Goal: Task Accomplishment & Management: Manage account settings

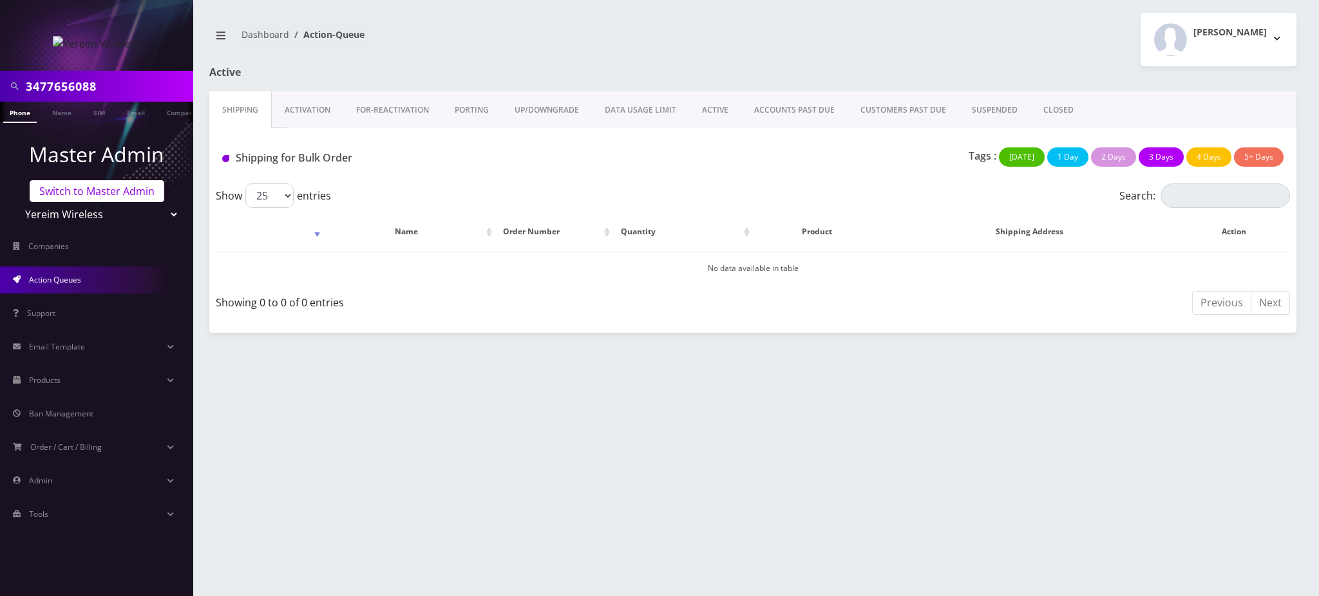
click at [118, 192] on link "Switch to Master Admin" at bounding box center [97, 191] width 135 height 22
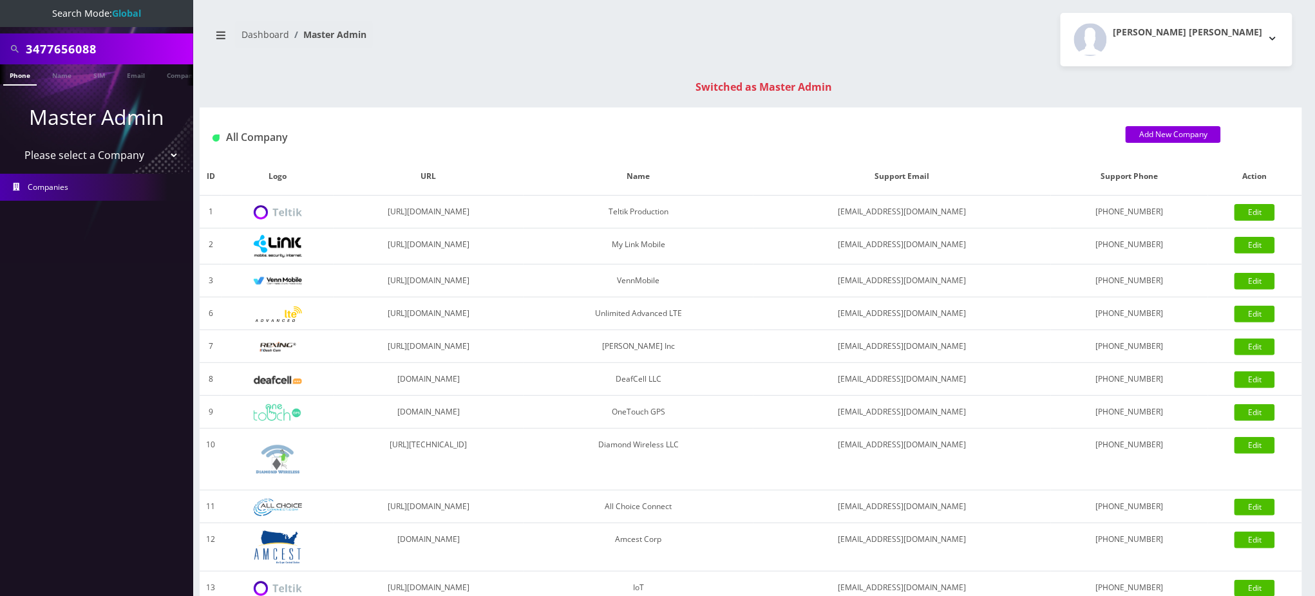
drag, startPoint x: 106, startPoint y: 47, endPoint x: 0, endPoint y: 20, distance: 109.6
click at [0, 20] on nav "Search Mode: Global 3477656088 Phone Name SIM Email Company Customer Master Adm…" at bounding box center [96, 298] width 193 height 596
paste input "7187931656"
type input "7187931656"
click at [21, 80] on link "Phone" at bounding box center [19, 74] width 33 height 21
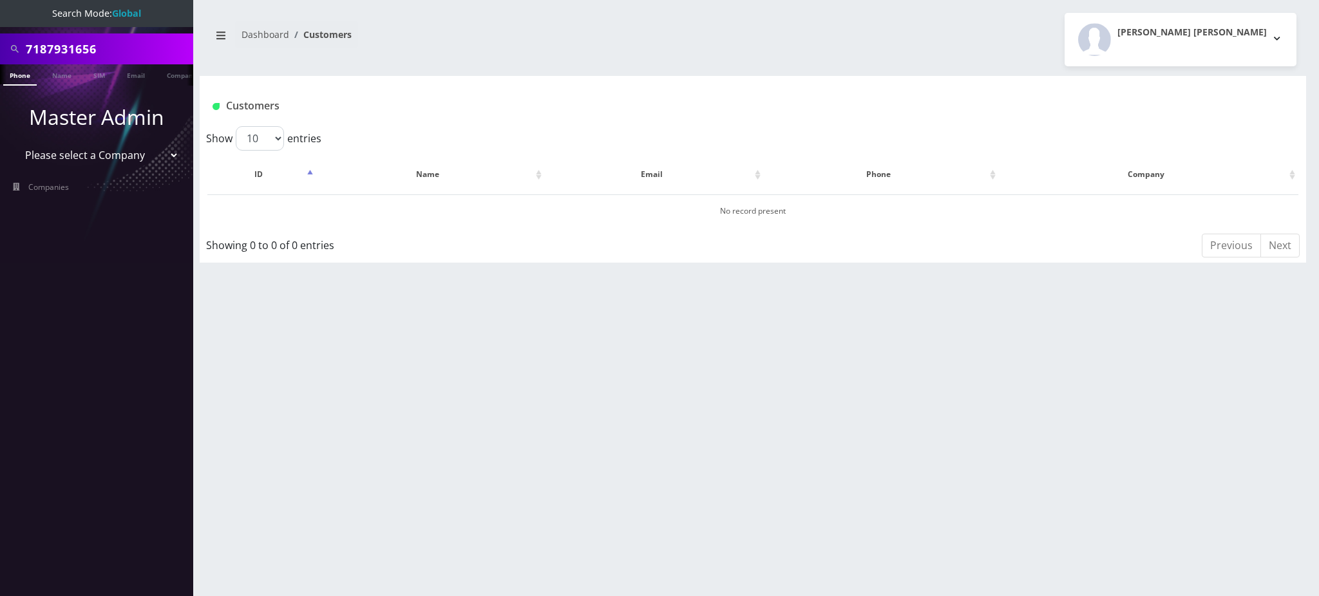
drag, startPoint x: 115, startPoint y: 50, endPoint x: 0, endPoint y: 50, distance: 114.6
click at [0, 50] on div "7187931656" at bounding box center [96, 48] width 193 height 31
type input "9294041693"
click at [21, 78] on link "Phone" at bounding box center [19, 74] width 33 height 21
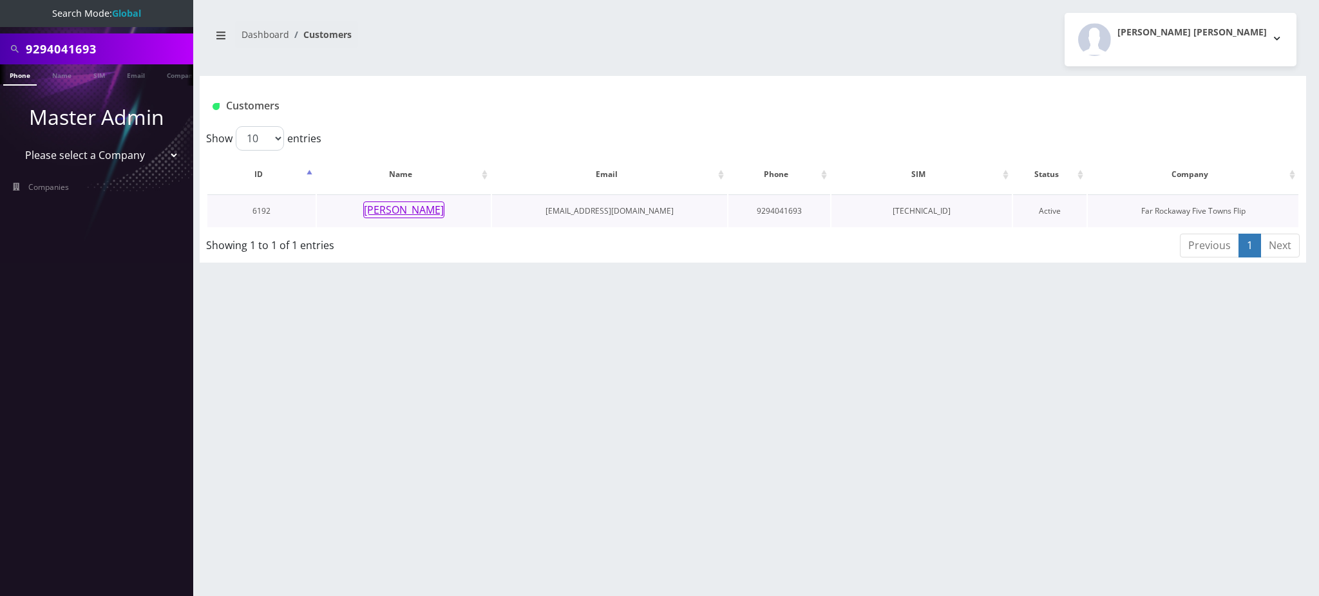
click at [402, 204] on button "[PERSON_NAME]" at bounding box center [403, 210] width 81 height 17
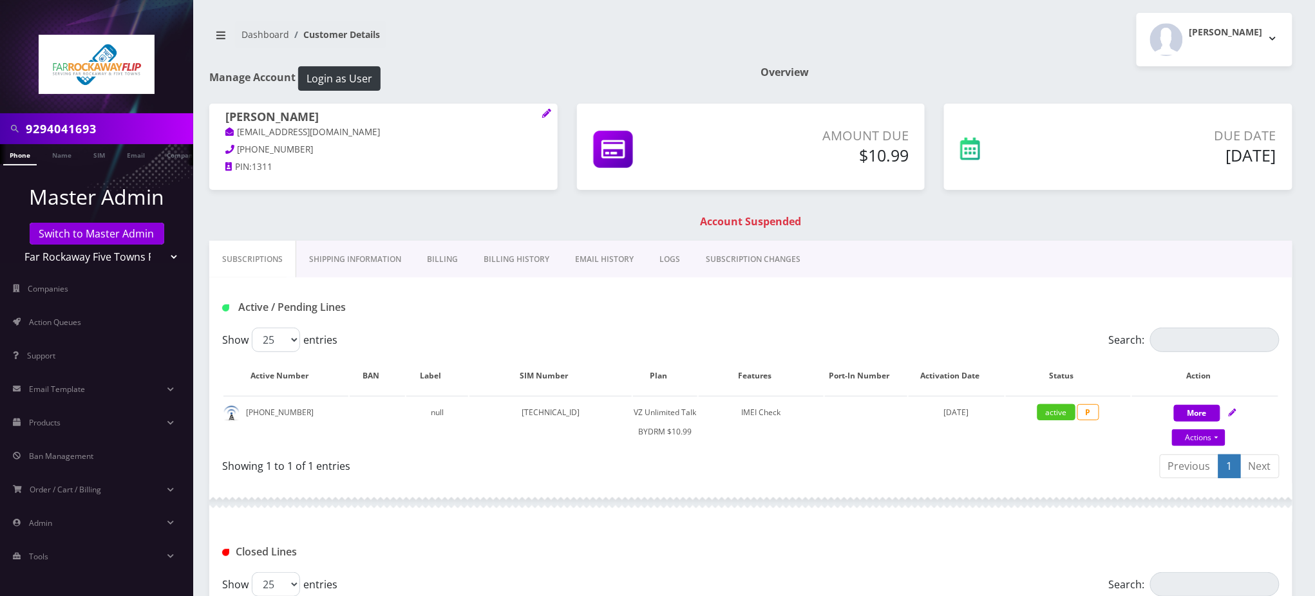
click at [449, 260] on link "Billing" at bounding box center [442, 259] width 57 height 37
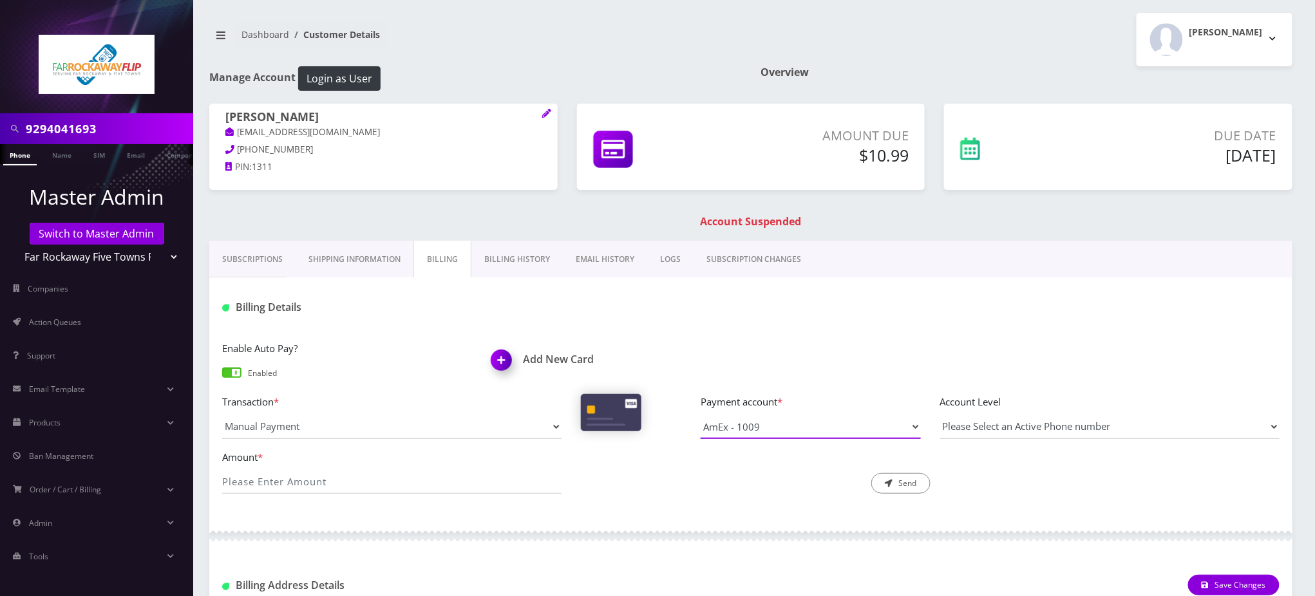
click at [780, 424] on select "AmEx - 1009" at bounding box center [810, 427] width 220 height 24
click at [328, 479] on input "Amount *" at bounding box center [391, 481] width 339 height 24
type input "10.99"
drag, startPoint x: 334, startPoint y: 113, endPoint x: 218, endPoint y: 112, distance: 115.9
click at [221, 117] on div "Esther Sulimanov tlieberman613++999@gmail.com 917-683-1632 PIN: 1311" at bounding box center [383, 144] width 348 height 80
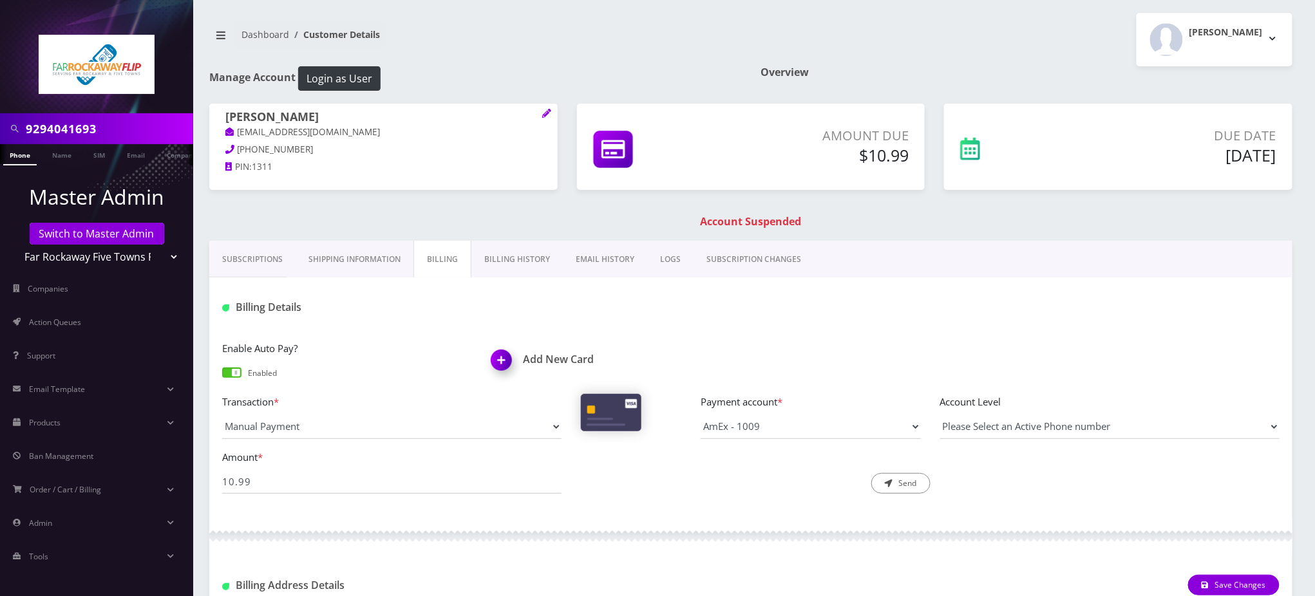
copy h1 "[PERSON_NAME]"
click at [552, 356] on h1 "Add New Card" at bounding box center [616, 359] width 250 height 12
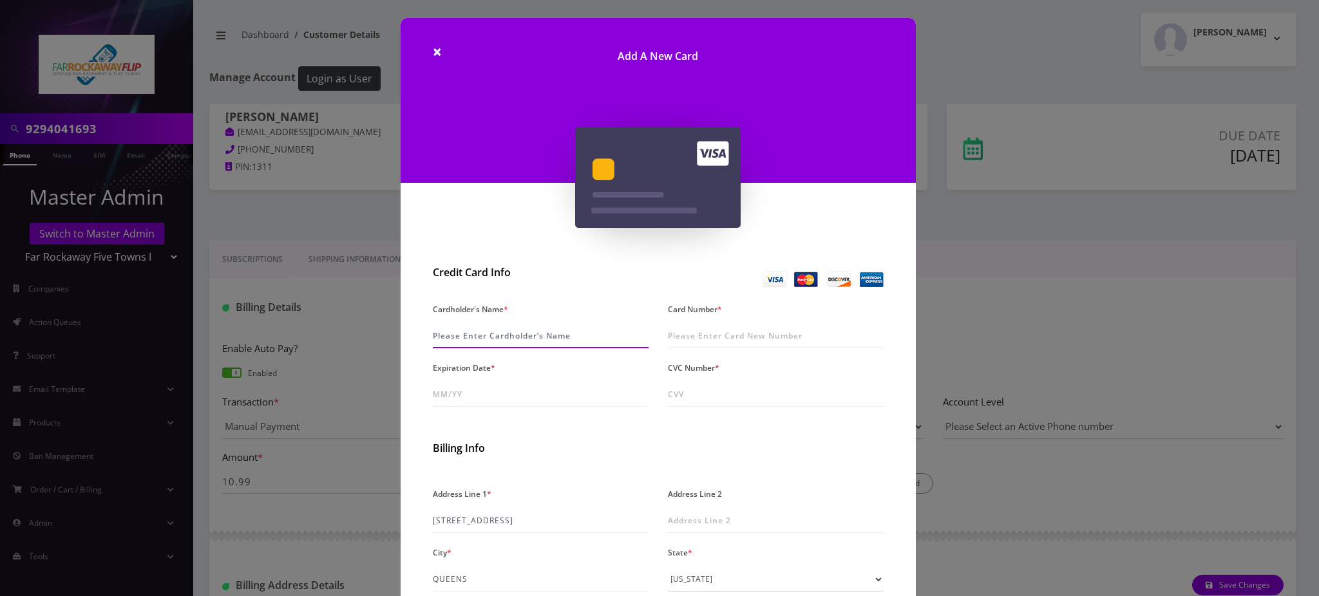
click at [521, 346] on input "Cardholder's Name *" at bounding box center [541, 336] width 216 height 24
paste input "[PERSON_NAME]"
type input "[PERSON_NAME]"
click at [750, 333] on input "Card Number *" at bounding box center [776, 336] width 216 height 24
type input "4147 2026 5052 9769"
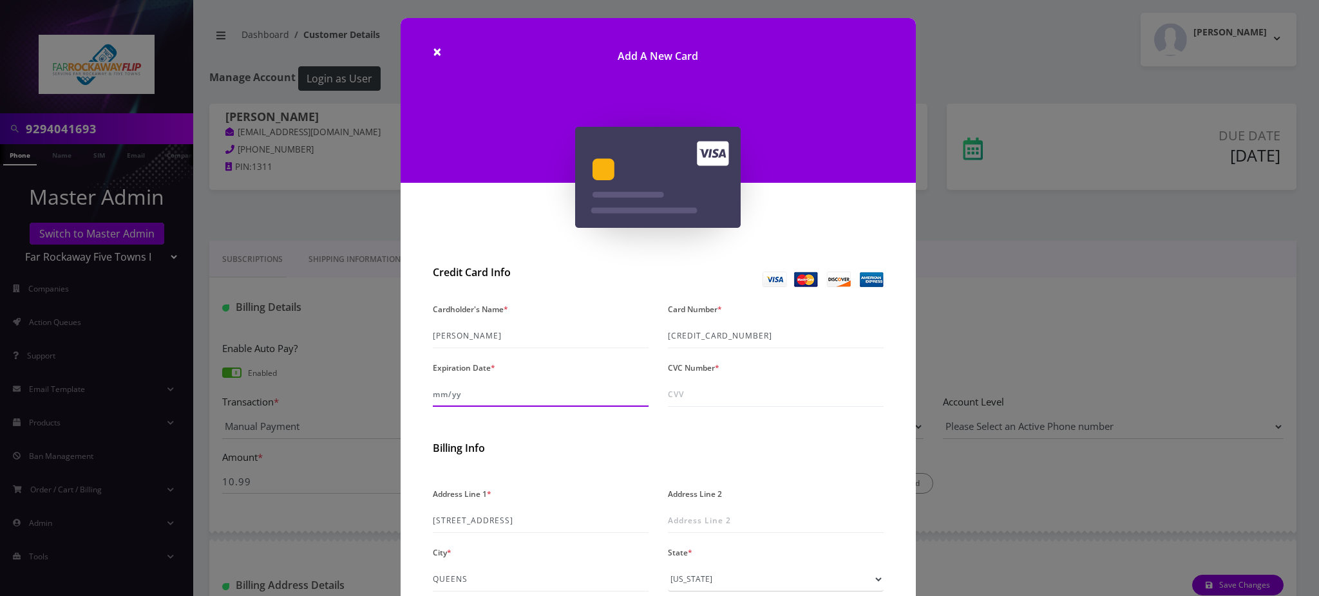
click at [485, 390] on input "Expiration Date *" at bounding box center [541, 394] width 216 height 24
type input "12/28"
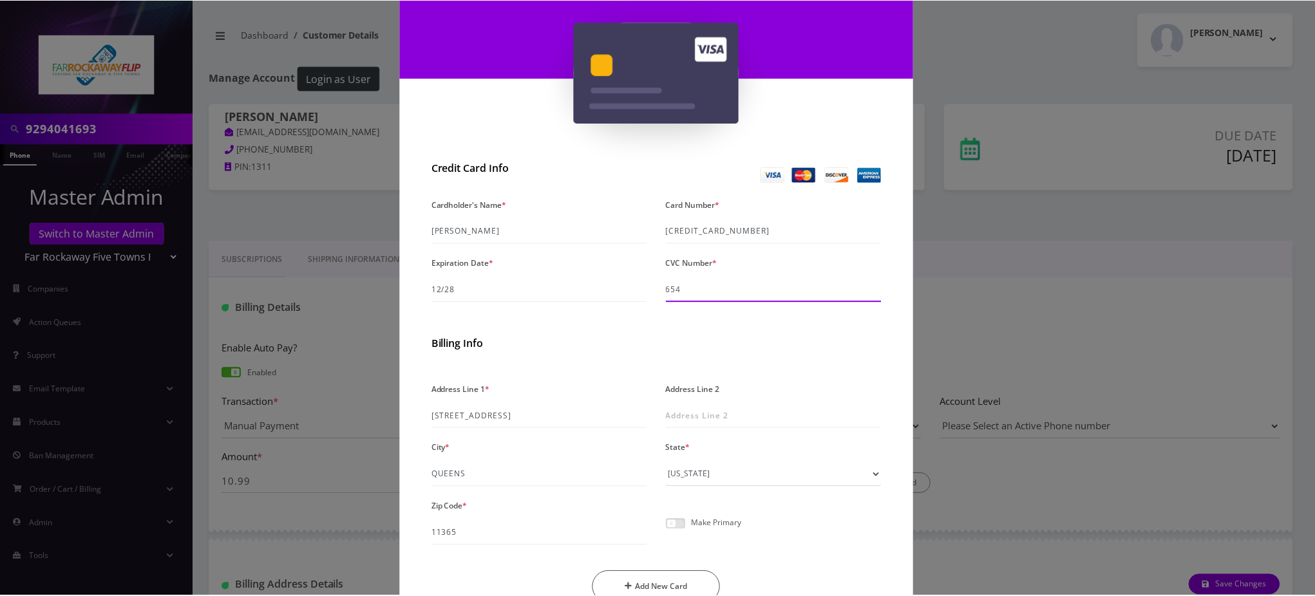
scroll to position [172, 0]
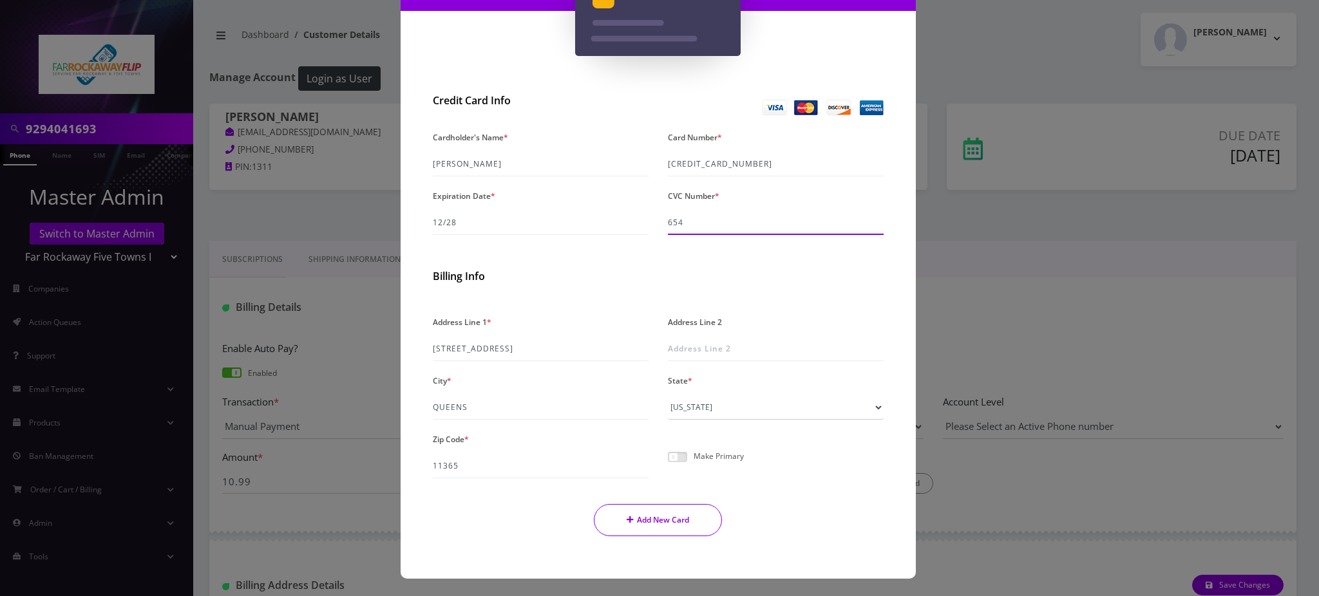
type input "654"
click at [686, 515] on button "Add New Card" at bounding box center [658, 520] width 128 height 32
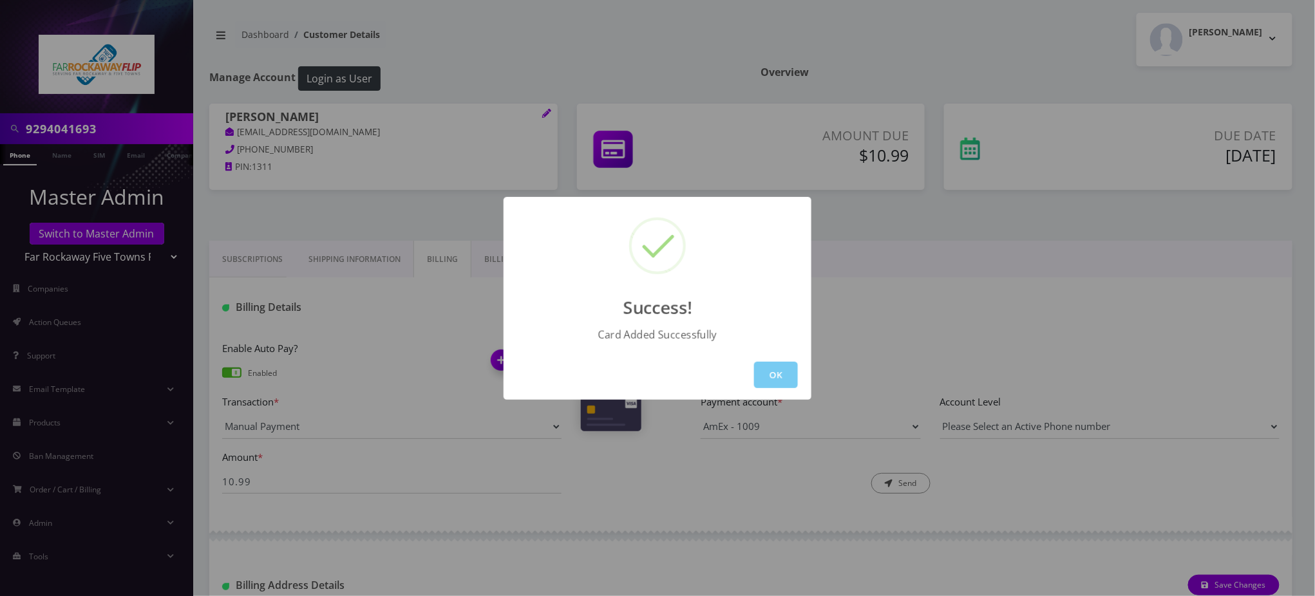
click at [783, 368] on button "OK" at bounding box center [776, 375] width 44 height 26
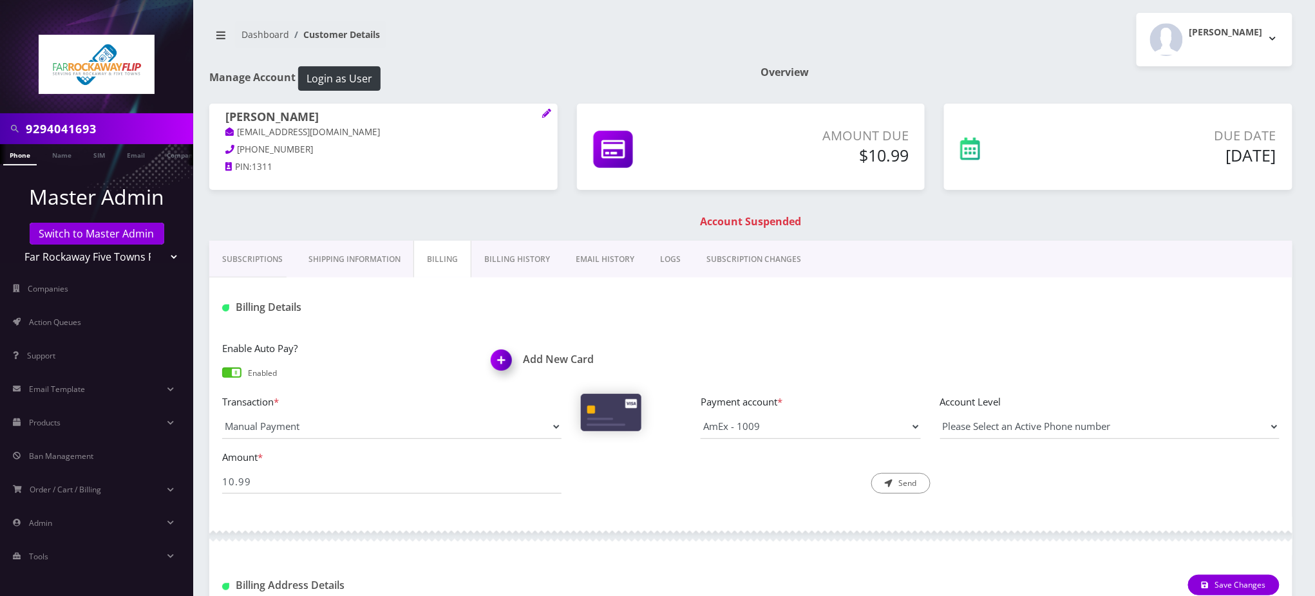
click at [15, 152] on link "Phone" at bounding box center [19, 154] width 33 height 21
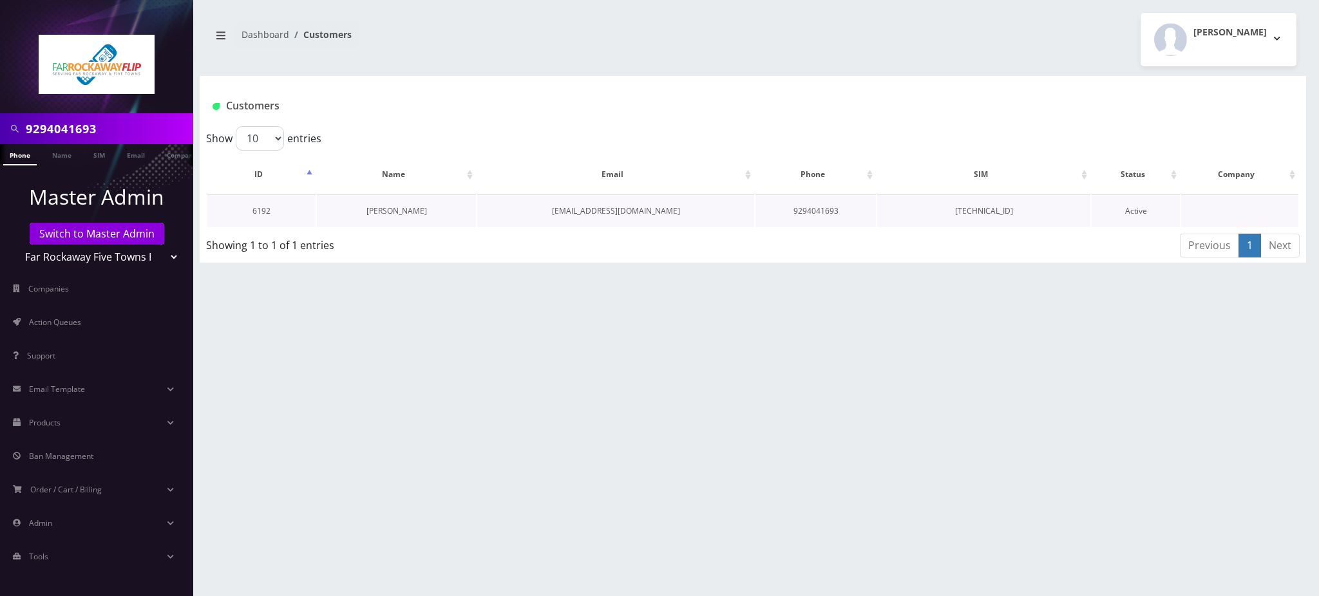
click at [405, 211] on link "Esther Sulimanov" at bounding box center [396, 210] width 61 height 11
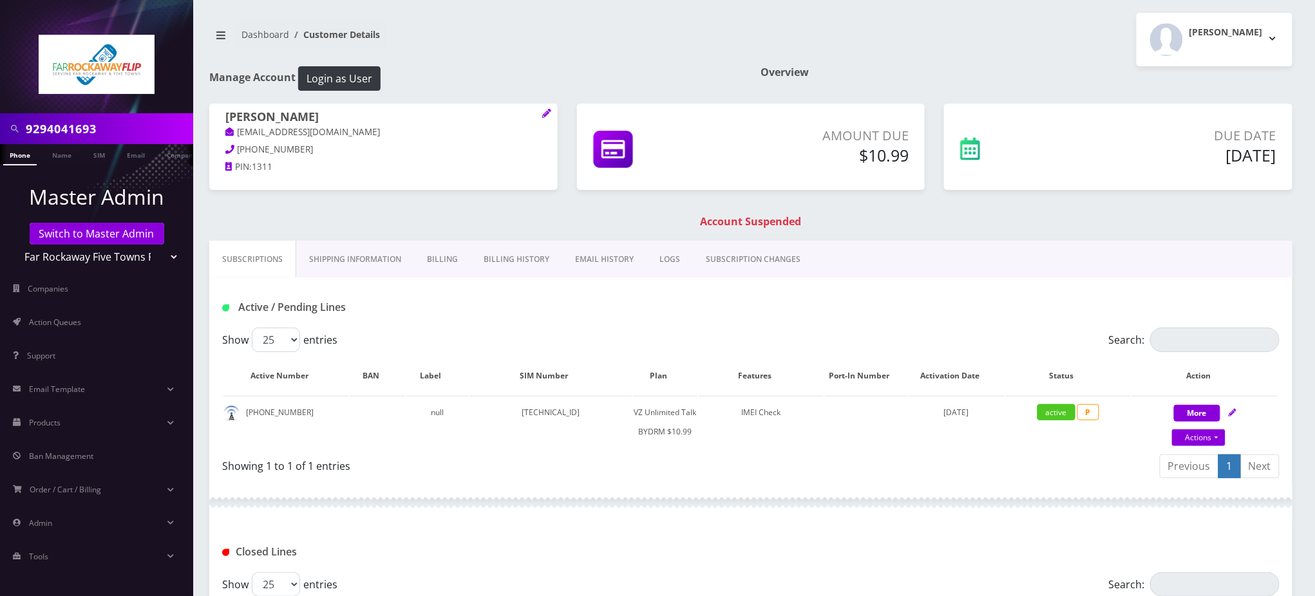
click at [437, 259] on link "Billing" at bounding box center [442, 259] width 57 height 37
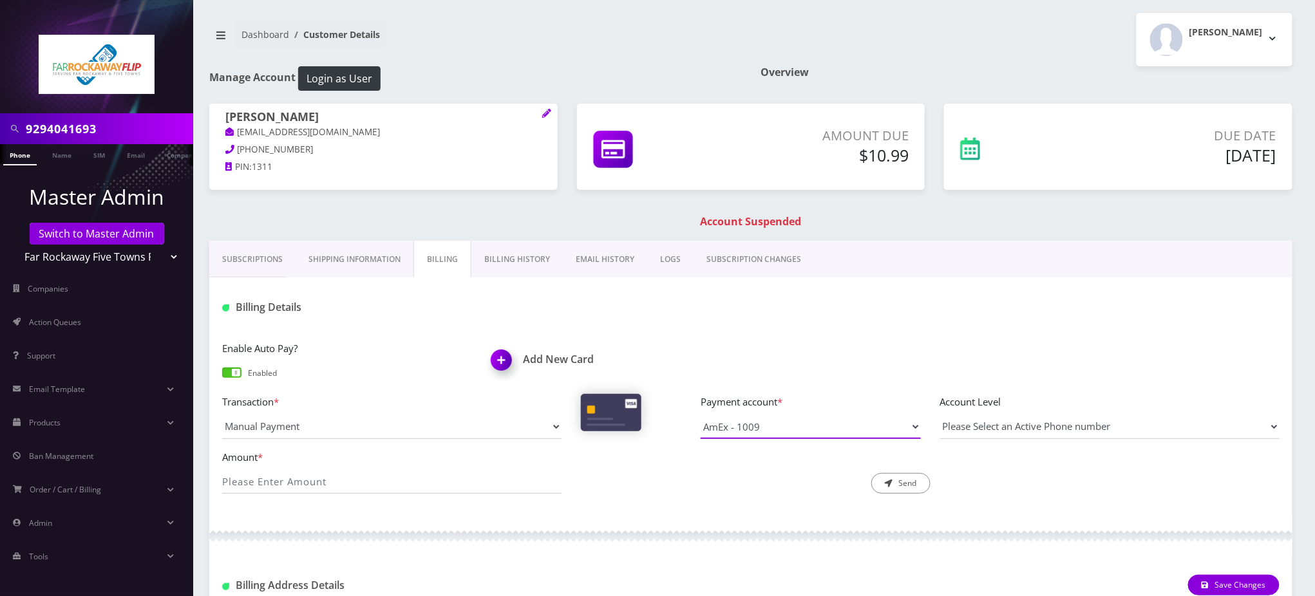
click at [761, 427] on select "AmEx - 1009 Visa - 9769" at bounding box center [810, 427] width 220 height 24
select select "10402"
click at [700, 415] on select "AmEx - 1009 Visa - 9769" at bounding box center [810, 427] width 220 height 24
click at [367, 470] on input "Amount *" at bounding box center [391, 481] width 339 height 24
type input "10.99"
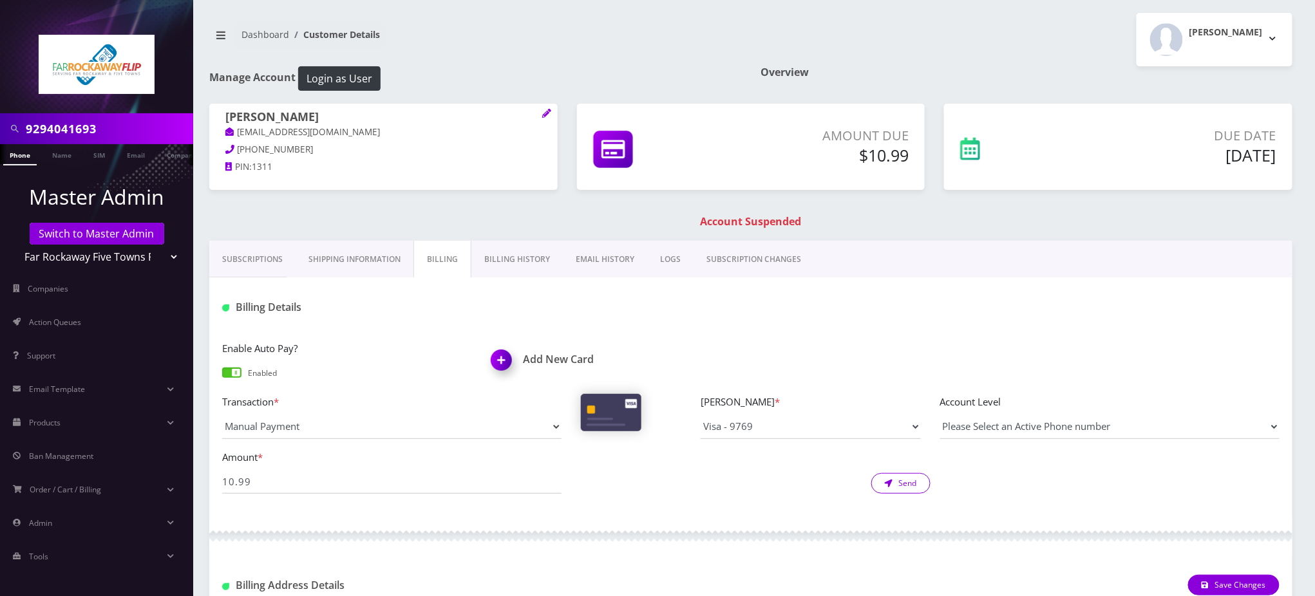
click at [918, 478] on button "Send" at bounding box center [900, 483] width 59 height 21
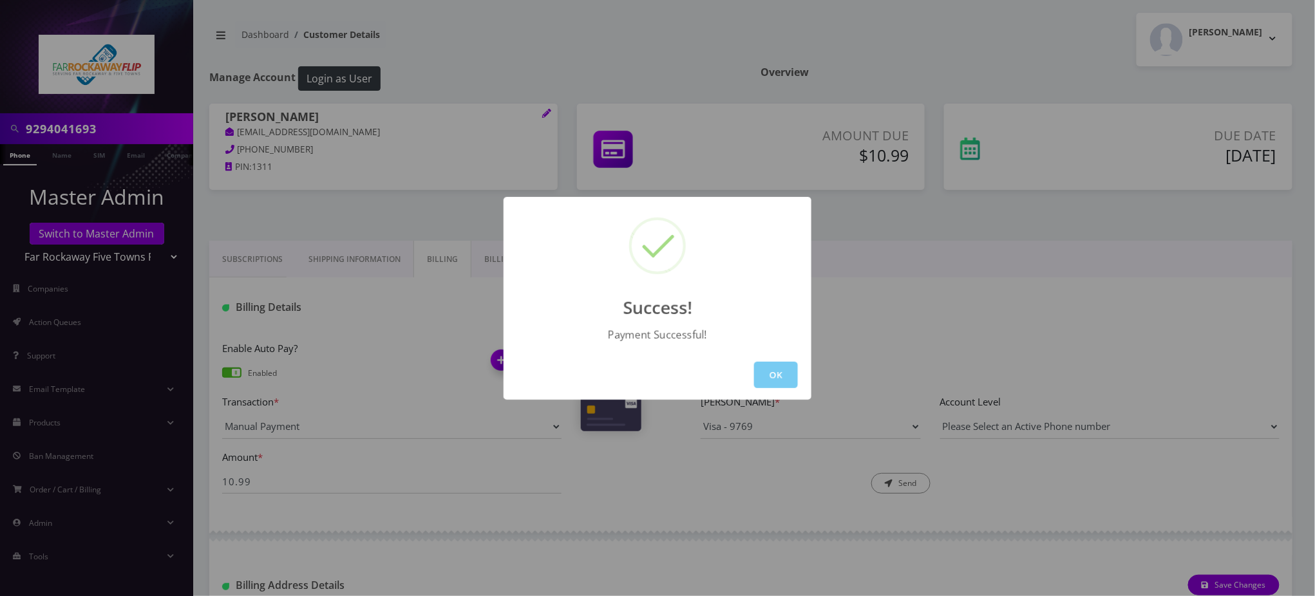
click at [779, 376] on button "OK" at bounding box center [776, 375] width 44 height 26
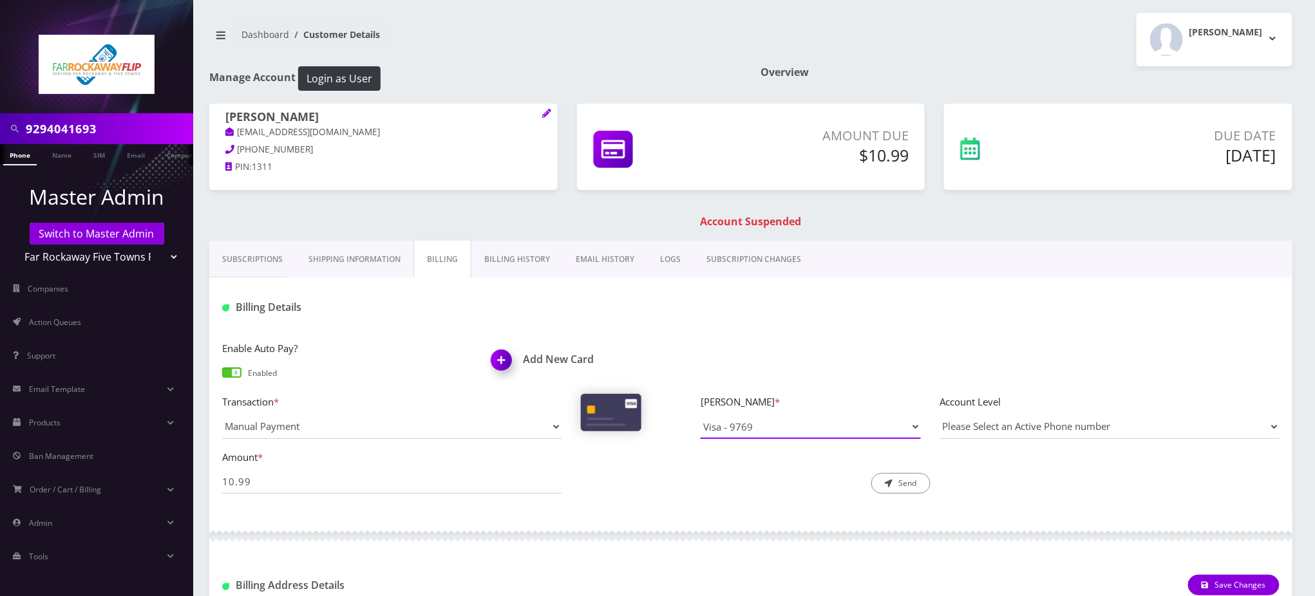
click at [746, 426] on select "AmEx - 1009 Visa - 9769" at bounding box center [810, 427] width 220 height 24
click at [677, 325] on div "Billing Details" at bounding box center [750, 302] width 1083 height 50
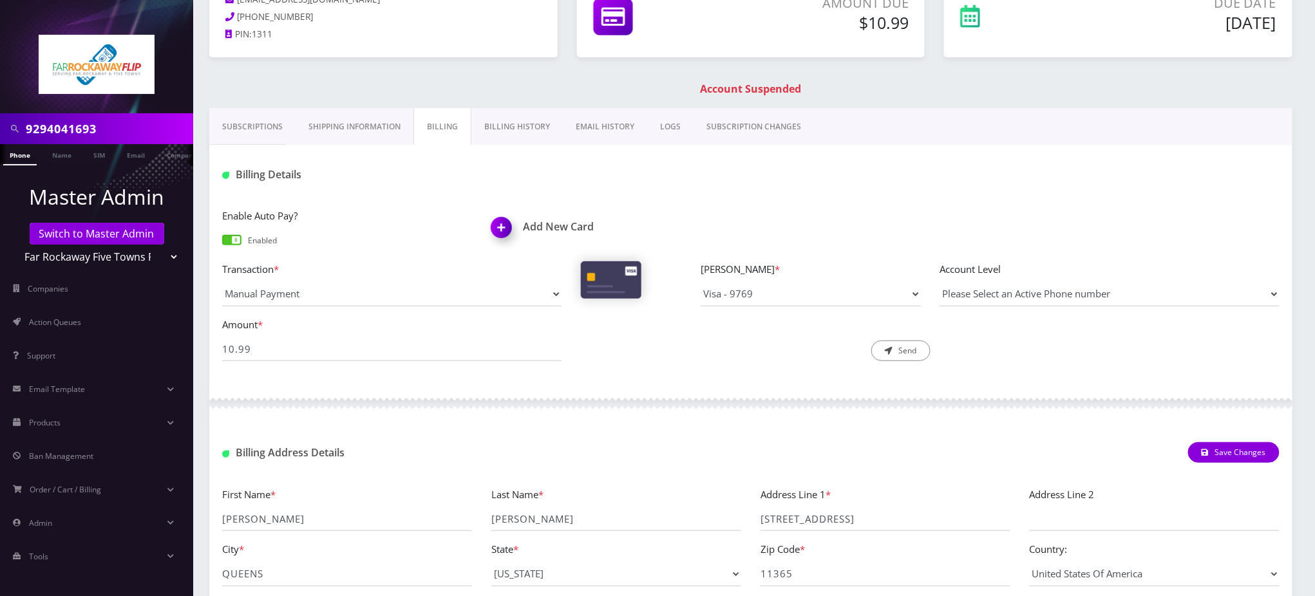
scroll to position [221, 0]
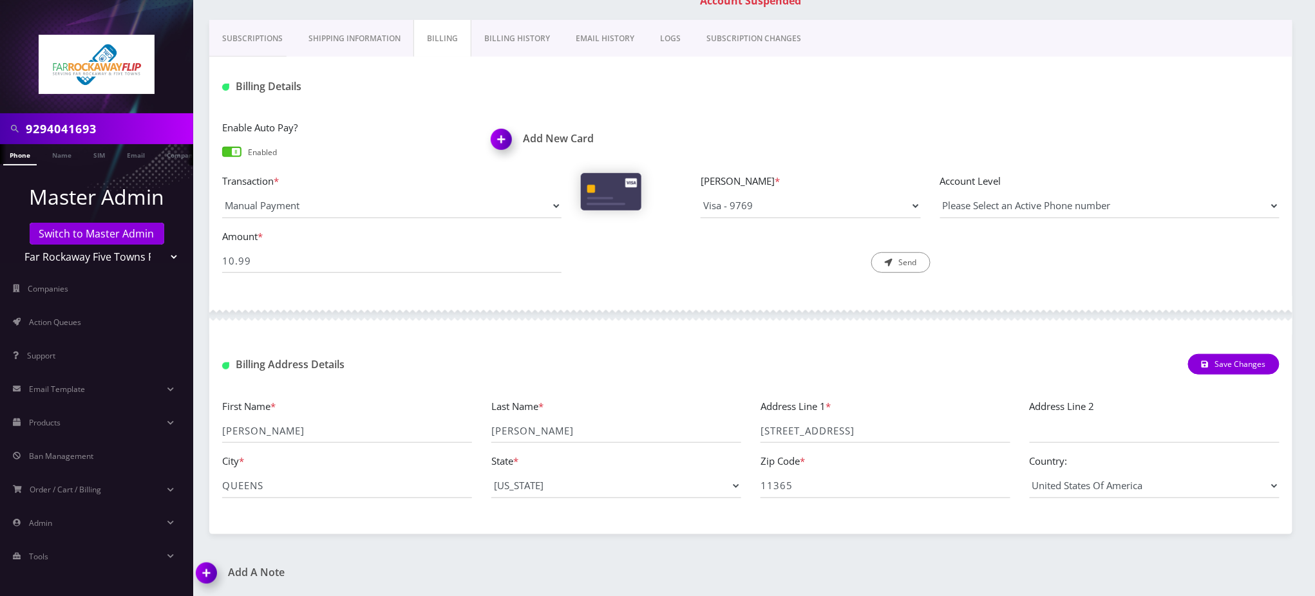
click at [207, 569] on img at bounding box center [209, 578] width 38 height 38
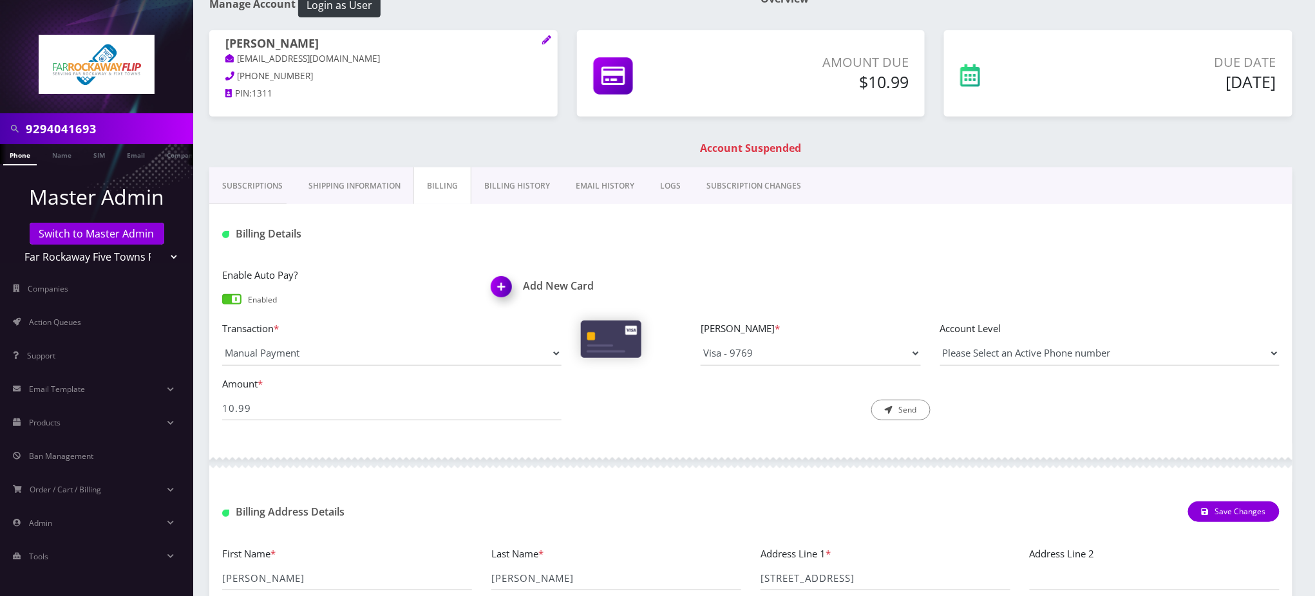
scroll to position [37, 0]
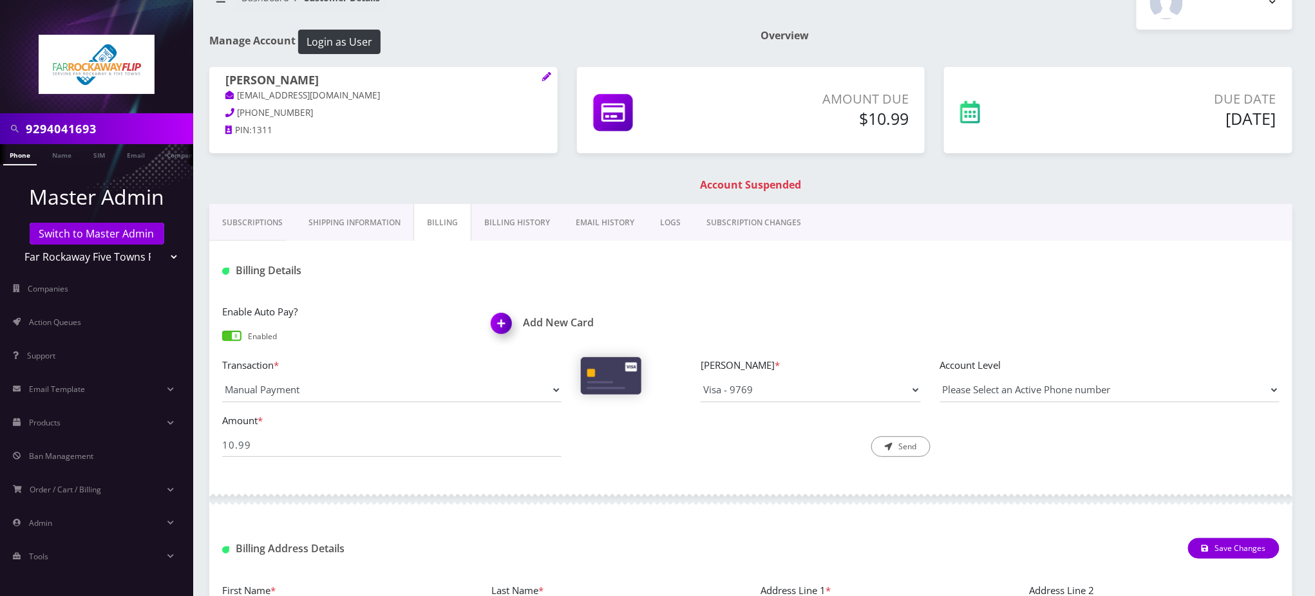
click at [500, 223] on link "Billing History" at bounding box center [516, 222] width 91 height 37
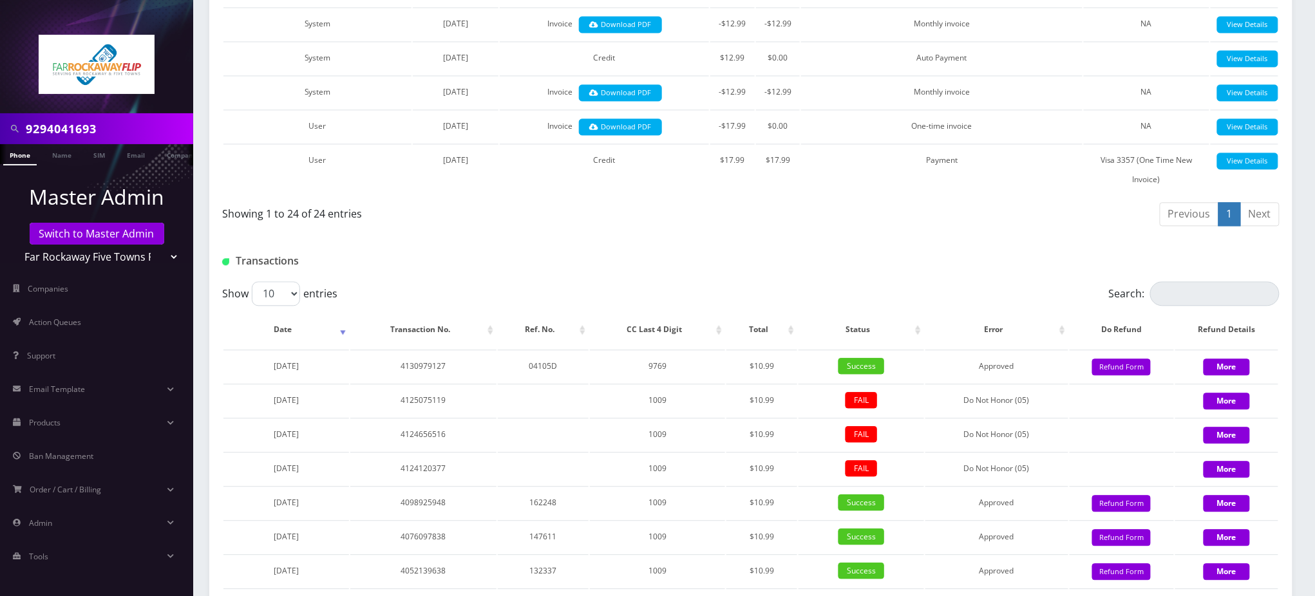
scroll to position [1152, 0]
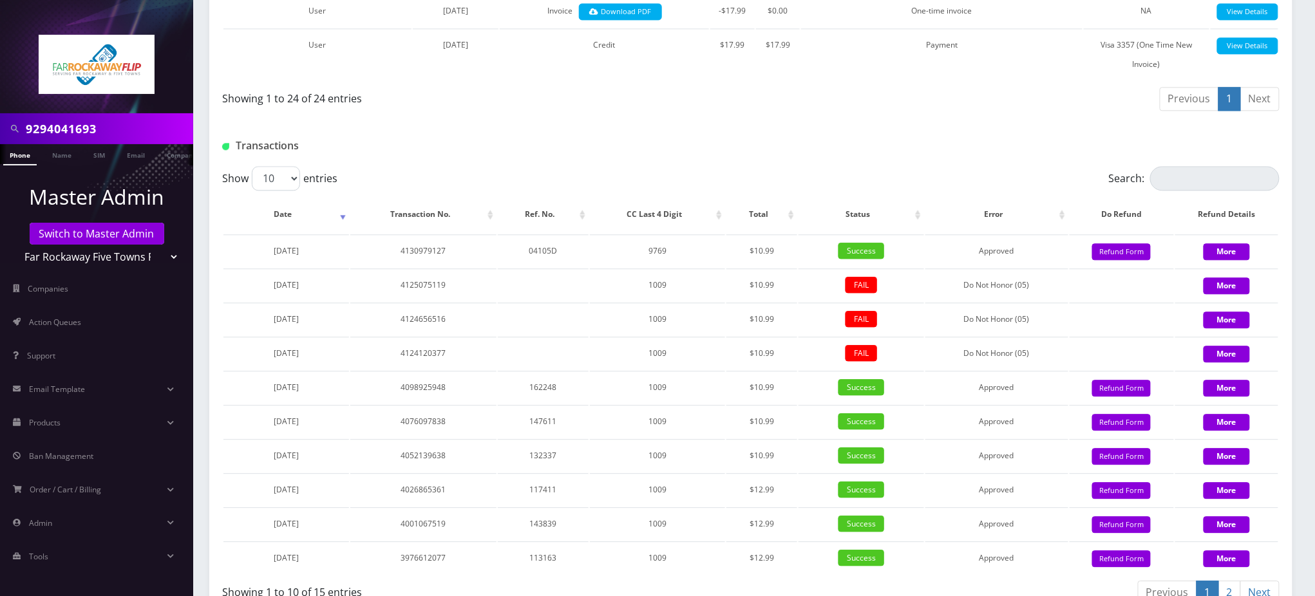
click at [588, 135] on div at bounding box center [930, 145] width 718 height 21
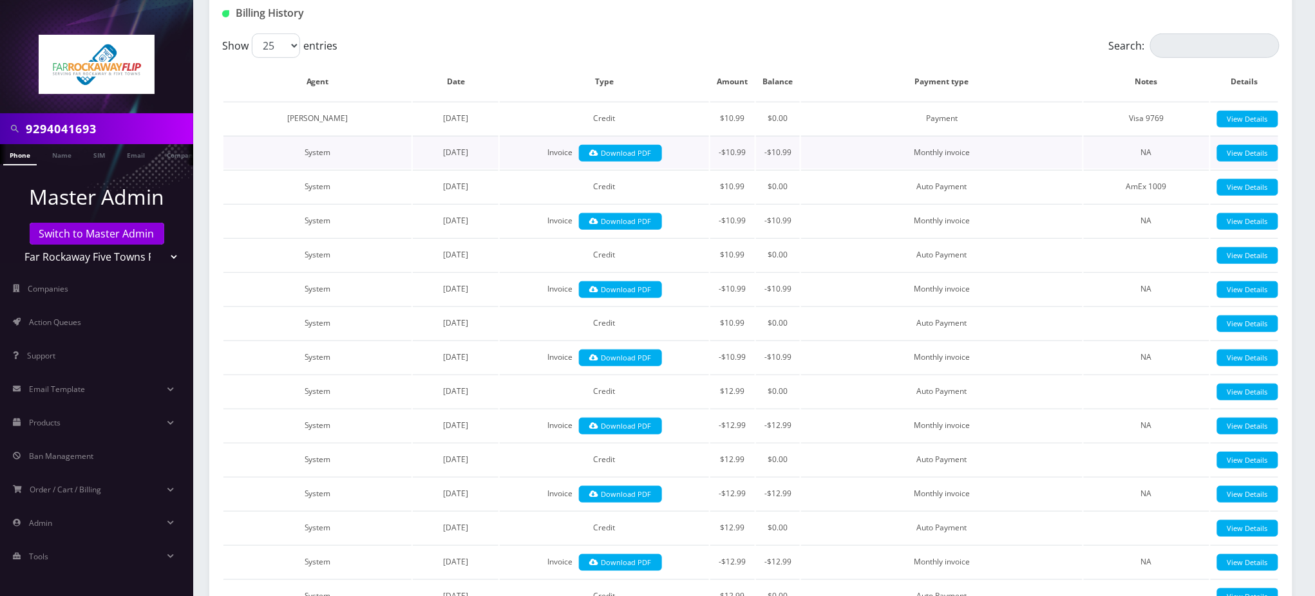
scroll to position [0, 0]
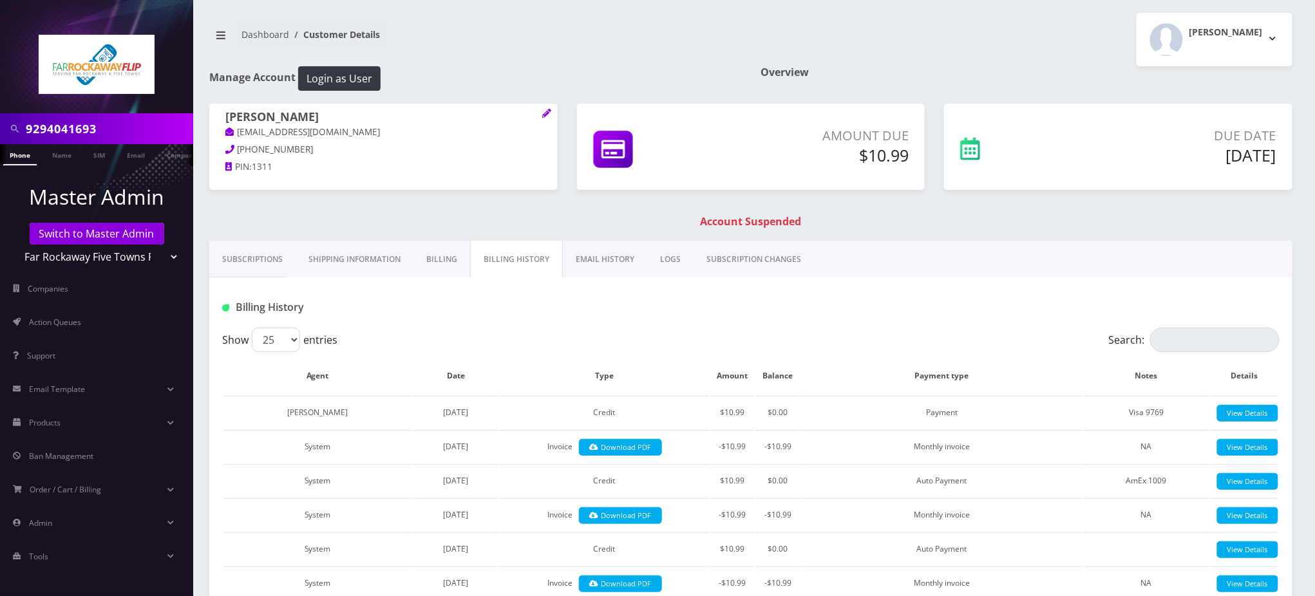
click at [523, 335] on div "Show 25 50 100 250 500 entries" at bounding box center [618, 340] width 793 height 24
click at [346, 71] on button "Login as User" at bounding box center [339, 78] width 82 height 24
click at [17, 160] on link "Phone" at bounding box center [19, 154] width 33 height 21
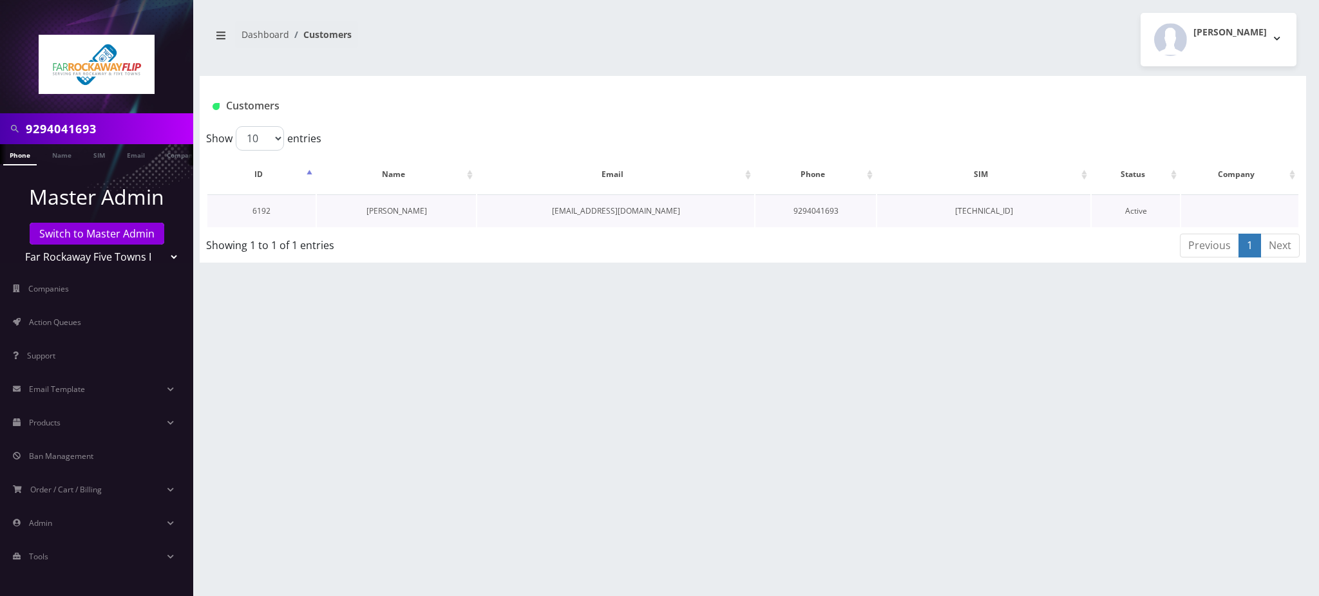
click at [388, 211] on link "[PERSON_NAME]" at bounding box center [396, 210] width 61 height 11
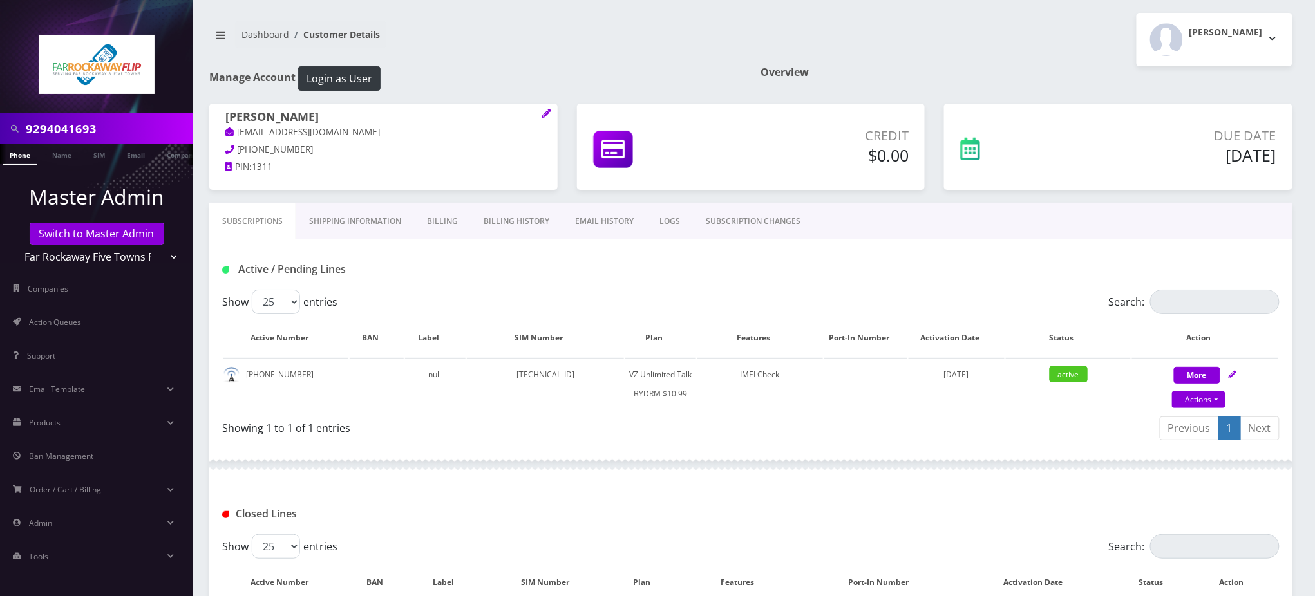
click at [452, 223] on link "Billing" at bounding box center [442, 221] width 57 height 37
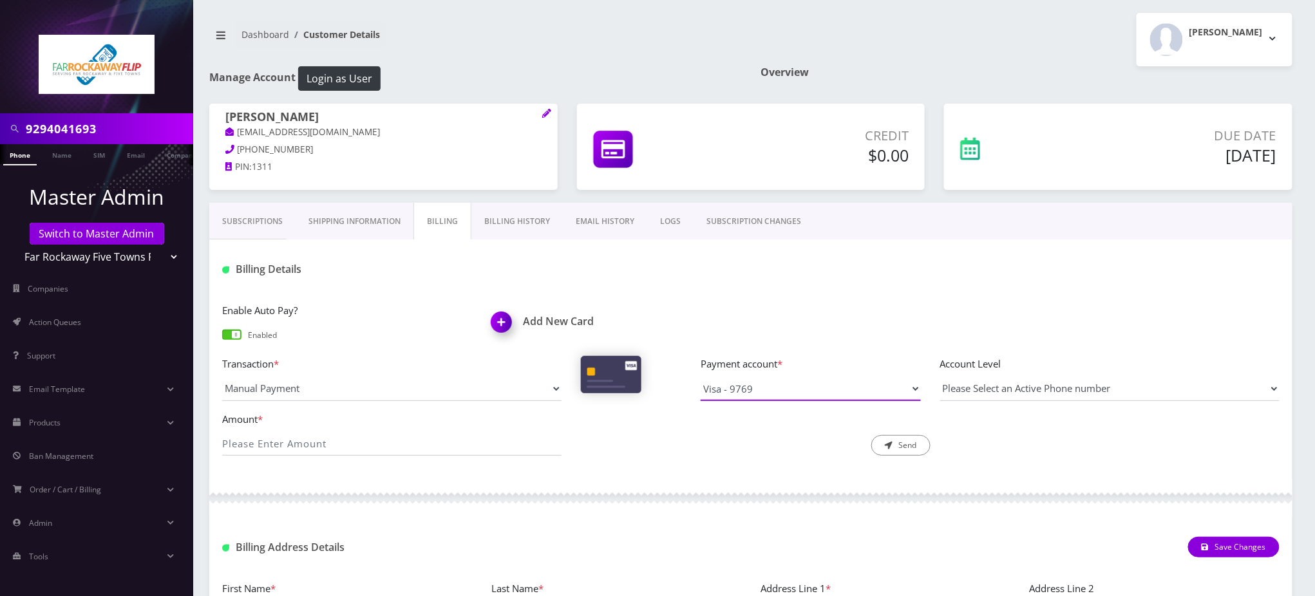
click at [794, 390] on select "Visa - 9769" at bounding box center [810, 389] width 220 height 24
click at [770, 291] on div "Enable Auto Pay? Enabled Add New Card Transaction * Manual Payment Custom Charg…" at bounding box center [750, 384] width 1083 height 189
click at [731, 387] on select "Visa - 9769" at bounding box center [810, 389] width 220 height 24
click at [393, 272] on h1 "Billing Details" at bounding box center [391, 269] width 339 height 12
click at [412, 246] on div "Billing Details" at bounding box center [750, 264] width 1083 height 50
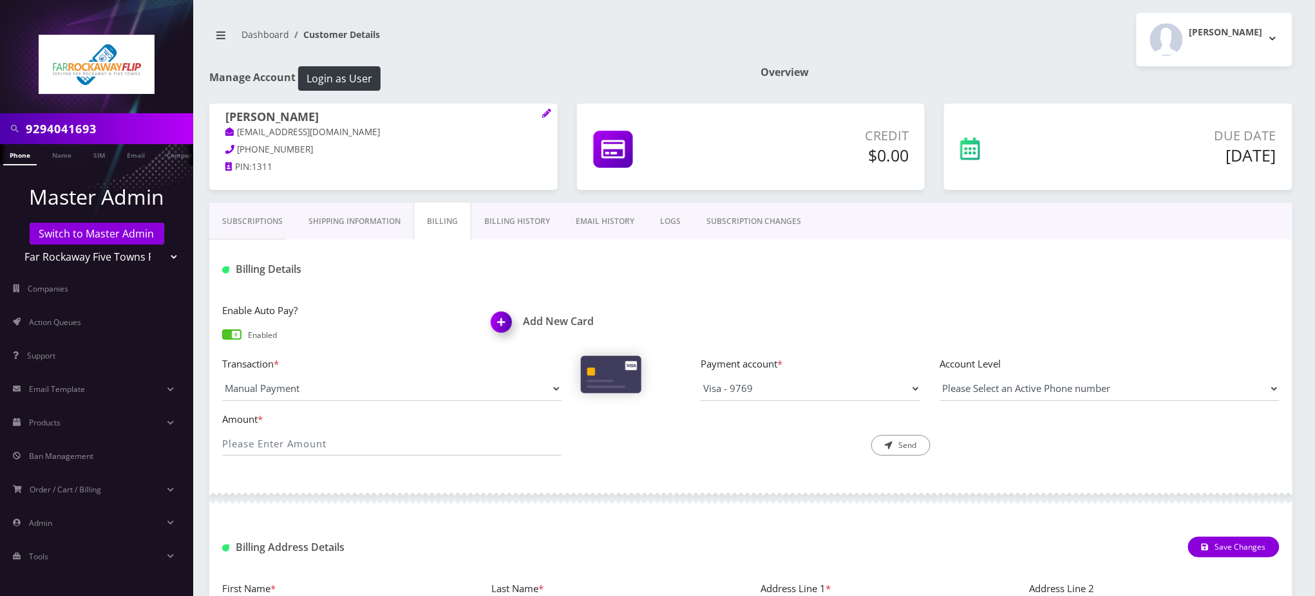
click at [237, 213] on link "Subscriptions" at bounding box center [252, 221] width 86 height 37
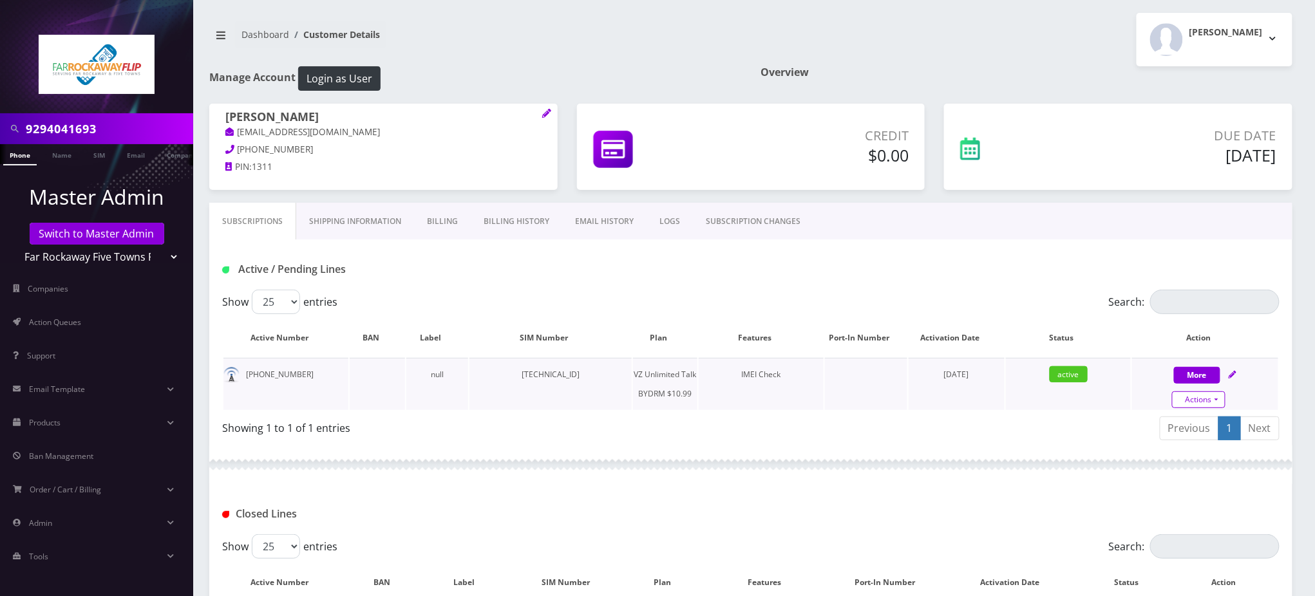
click at [1203, 401] on link "Actions" at bounding box center [1198, 399] width 53 height 17
select select "469"
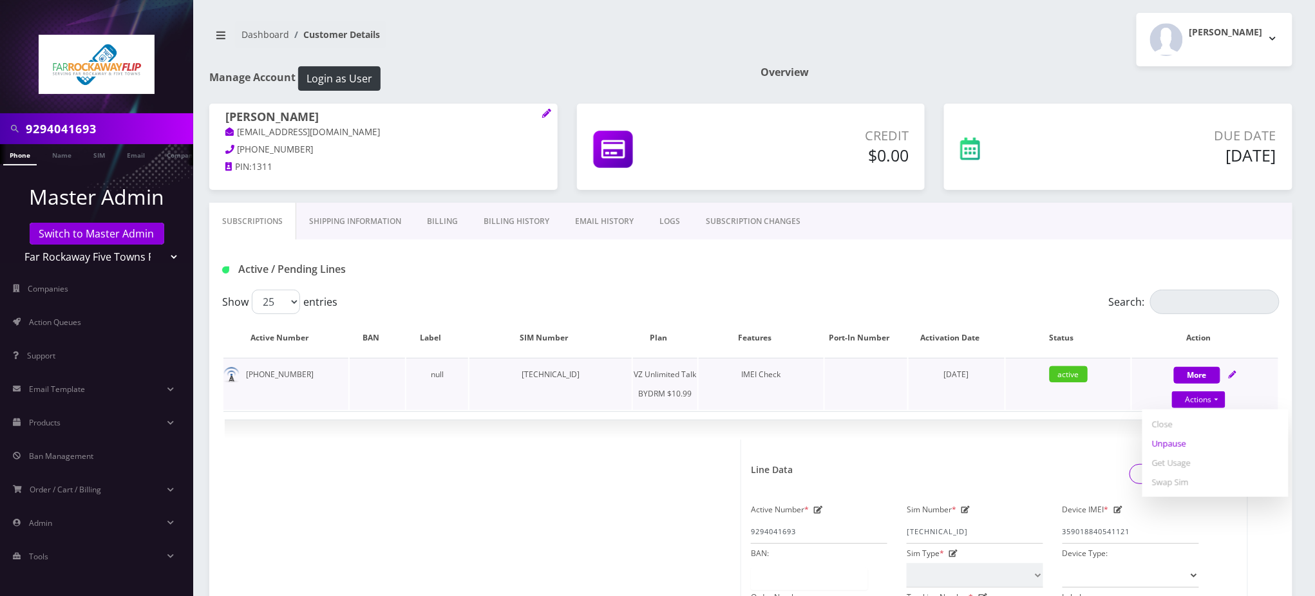
click at [1176, 442] on link "Unpause" at bounding box center [1215, 443] width 146 height 19
select select "469"
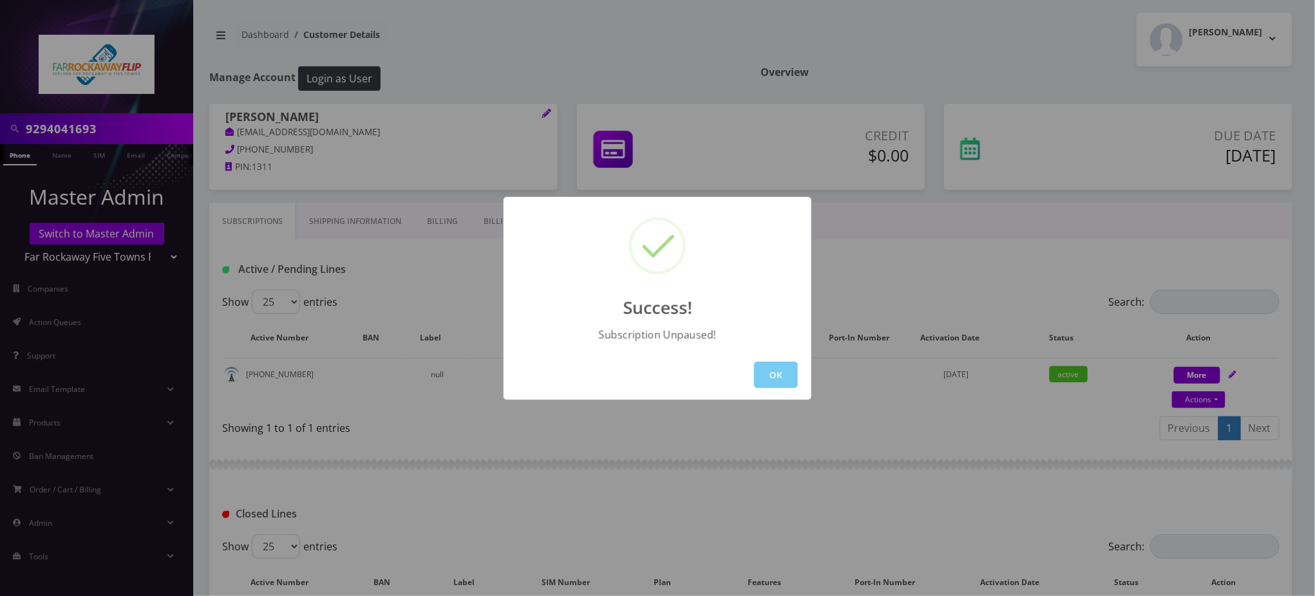
click at [778, 377] on button "OK" at bounding box center [776, 375] width 44 height 26
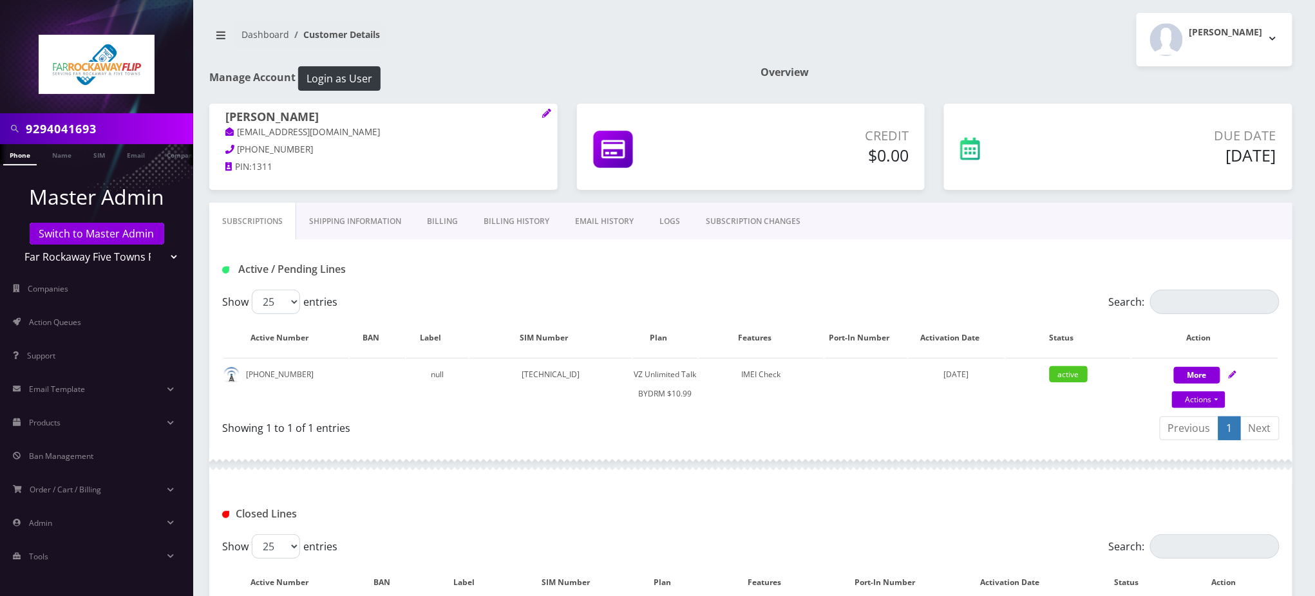
click at [81, 135] on input "9294041693" at bounding box center [108, 129] width 164 height 24
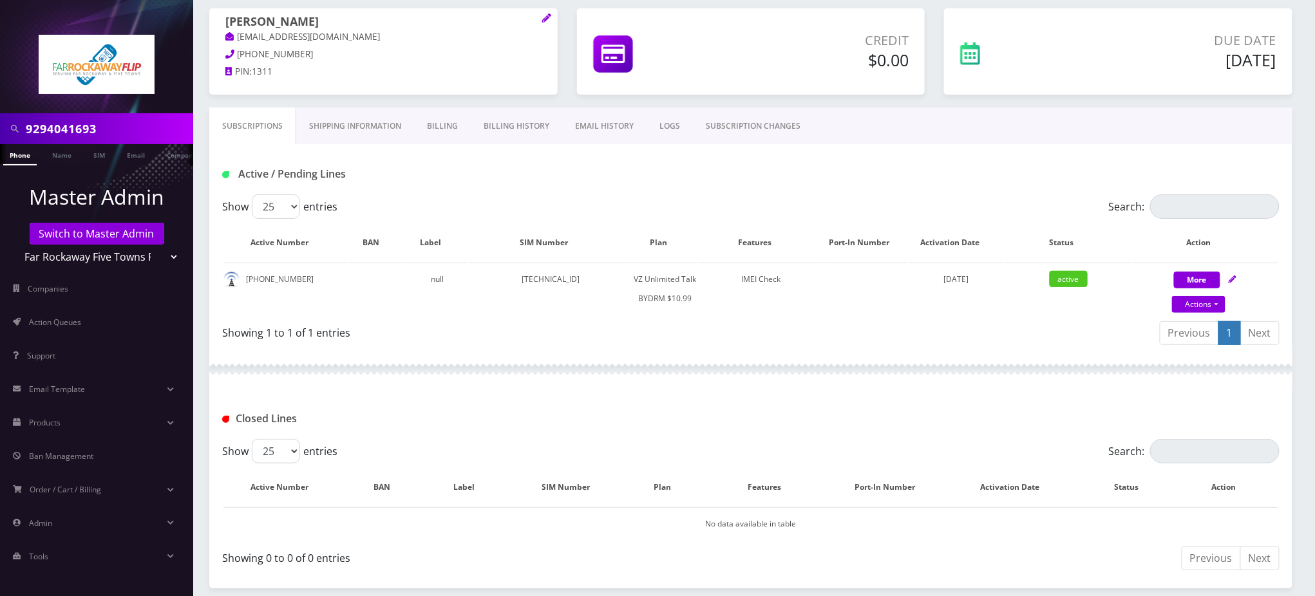
scroll to position [146, 0]
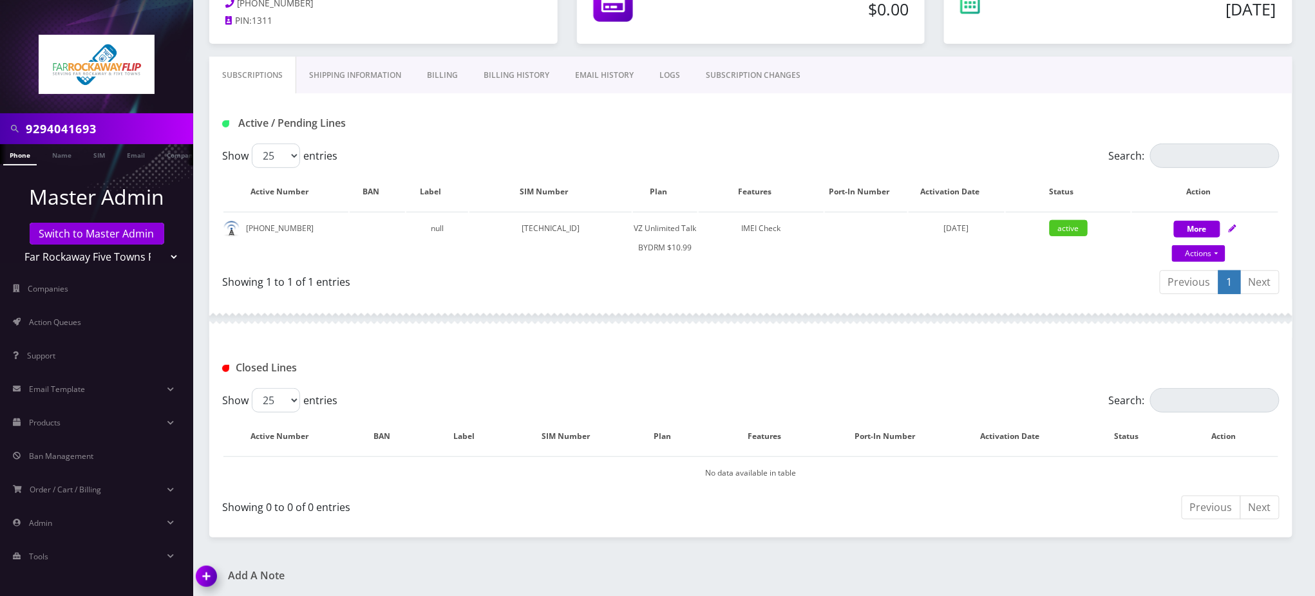
click at [207, 571] on img at bounding box center [209, 581] width 38 height 38
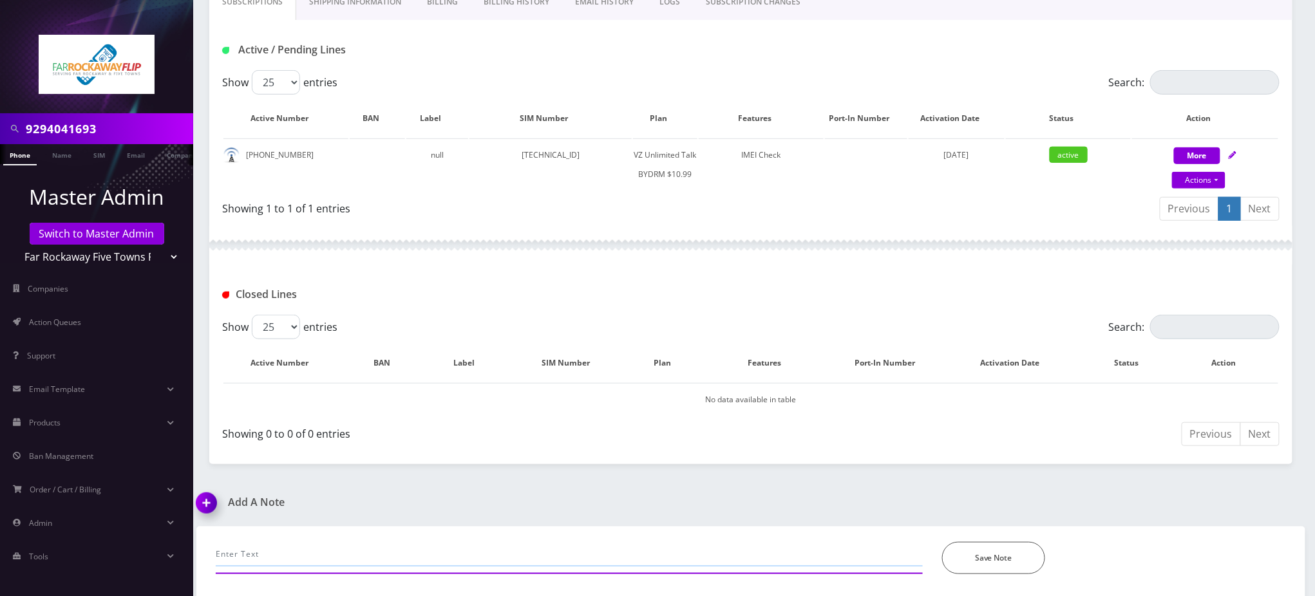
click at [303, 542] on input "text" at bounding box center [569, 554] width 707 height 24
paste input "Purchase Service Plan successfull, TT 4G Monthly Unlimited Voice Plan PIN 47803…"
type input "Purchase Service Plan successfull, TT 4G Monthly Unlimited Voice Plan PIN 47803…"
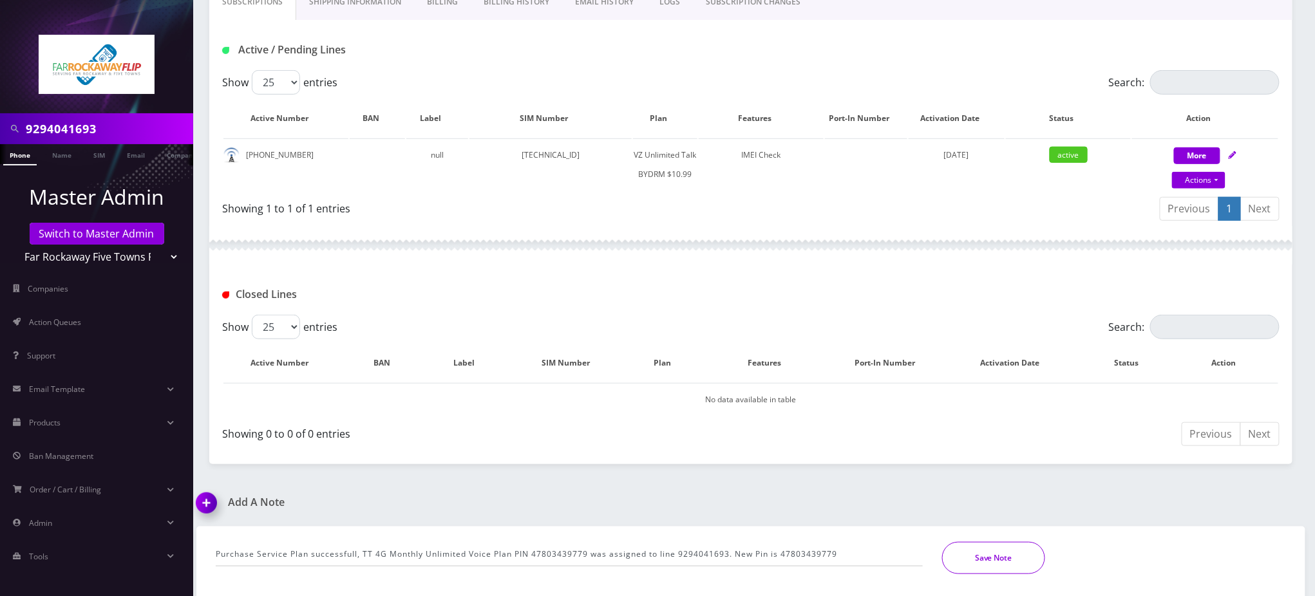
click at [1015, 545] on button "Save Note" at bounding box center [993, 558] width 103 height 32
